Goal: Communication & Community: Share content

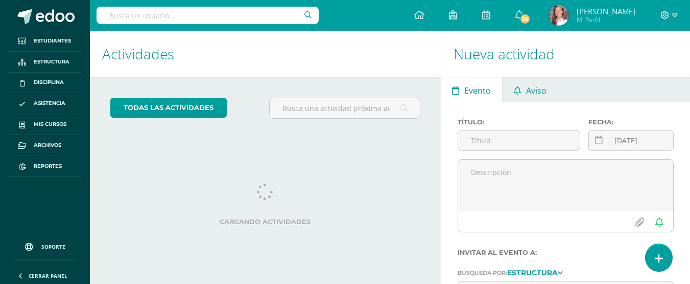
click at [551, 85] on link "Aviso" at bounding box center [530, 89] width 55 height 25
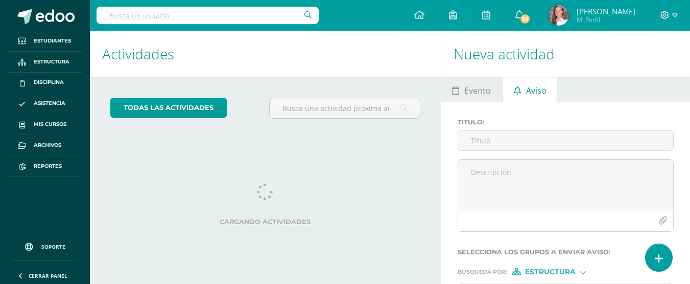
scroll to position [71, 0]
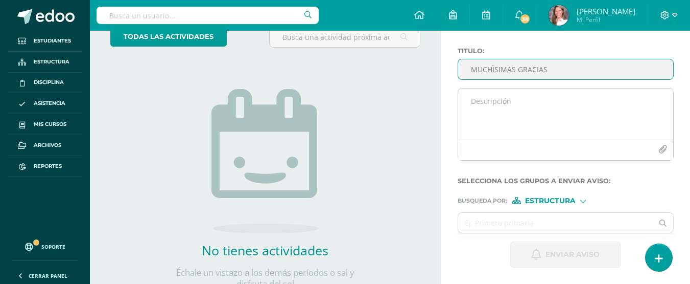
type input "MUCHÏSIMAS GRACIAS"
click at [546, 96] on textarea at bounding box center [565, 113] width 215 height 51
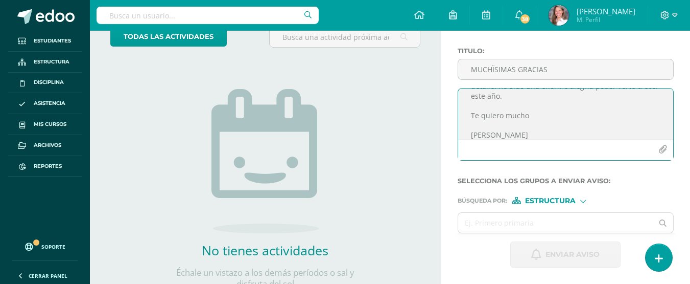
scroll to position [0, 0]
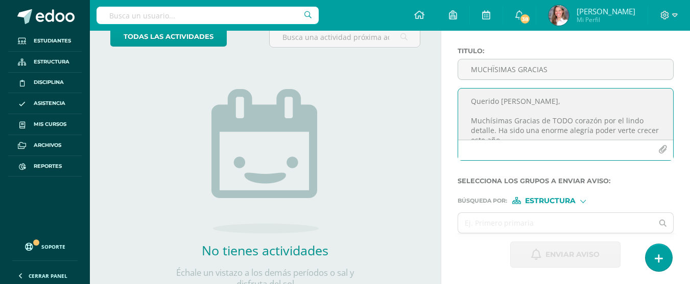
click at [499, 132] on textarea "Querido [PERSON_NAME], Muchísimas Gracias de TODO corazón por el lindo detalle.…" at bounding box center [565, 113] width 215 height 51
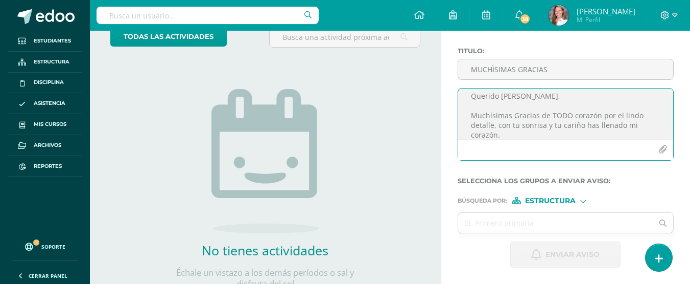
scroll to position [15, 0]
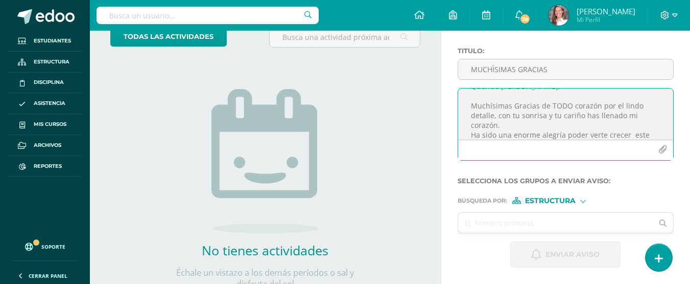
click at [497, 124] on textarea "Querido [PERSON_NAME], Muchísimas Gracias de TODO corazón por el lindo detalle,…" at bounding box center [565, 113] width 215 height 51
click at [597, 104] on textarea "Querido [PERSON_NAME], Muchísimas Gracias de TODO corazón por el lindo detalle,…" at bounding box center [565, 113] width 215 height 51
click at [633, 114] on textarea "Querido [PERSON_NAME], Muchísimas Gracias de TODO corazón por el lindo detalle,…" at bounding box center [565, 113] width 215 height 51
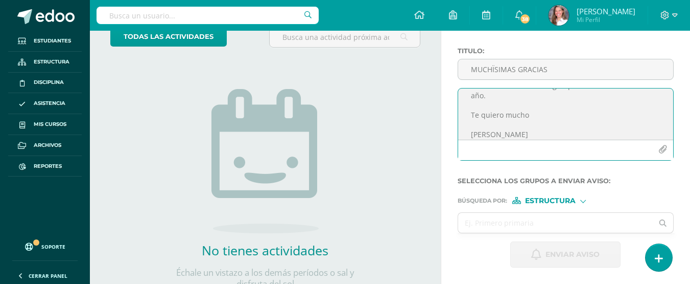
scroll to position [71, 0]
type textarea "Querido [PERSON_NAME], Muchísimas Gracias de TODO corazón por el lindo detalle,…"
click at [553, 198] on span "Estructura" at bounding box center [550, 201] width 51 height 6
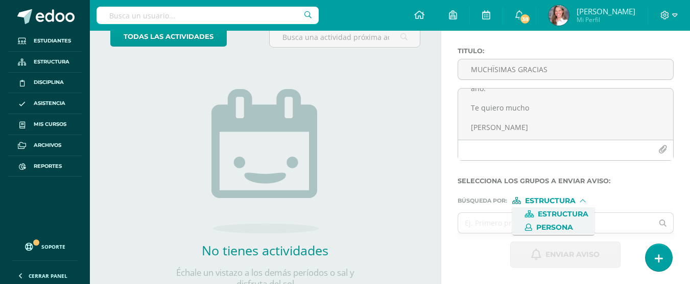
click at [557, 224] on span "Persona" at bounding box center [554, 227] width 37 height 6
click at [544, 221] on input "text" at bounding box center [555, 223] width 195 height 20
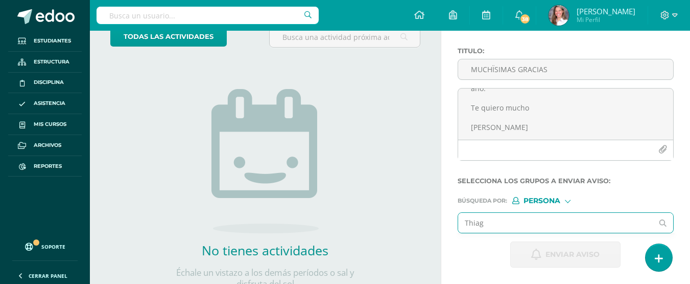
type input "[PERSON_NAME]"
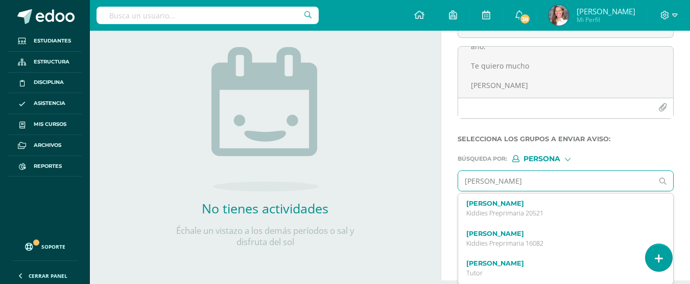
scroll to position [114, 0]
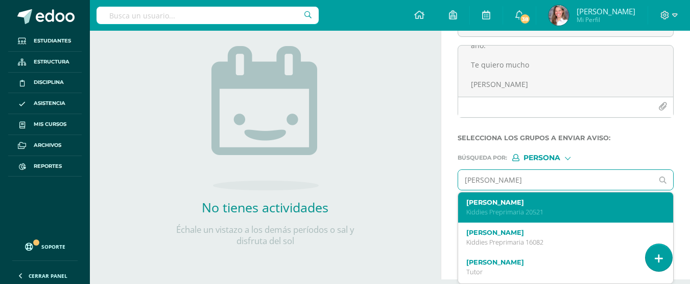
click at [582, 208] on p "Kiddies Preprimaria 20521" at bounding box center [561, 211] width 191 height 9
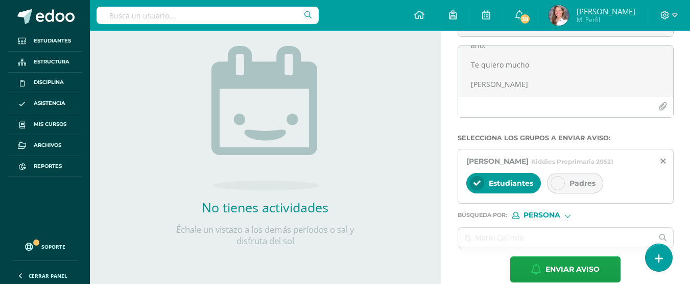
click at [562, 184] on div at bounding box center [558, 183] width 14 height 14
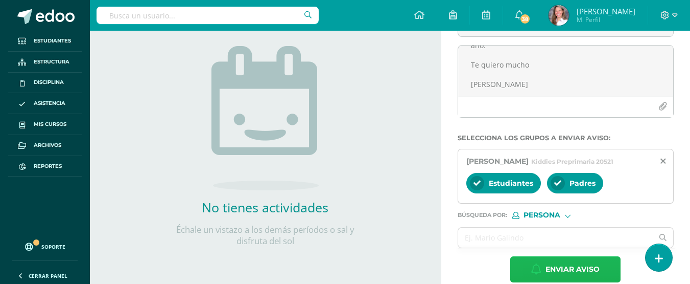
click at [554, 271] on span "Enviar aviso" at bounding box center [573, 268] width 54 height 25
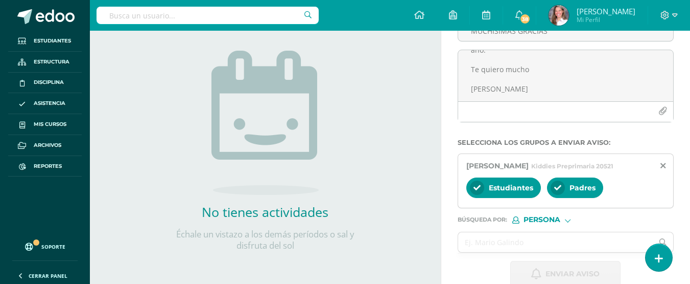
scroll to position [0, 0]
